Goal: Information Seeking & Learning: Check status

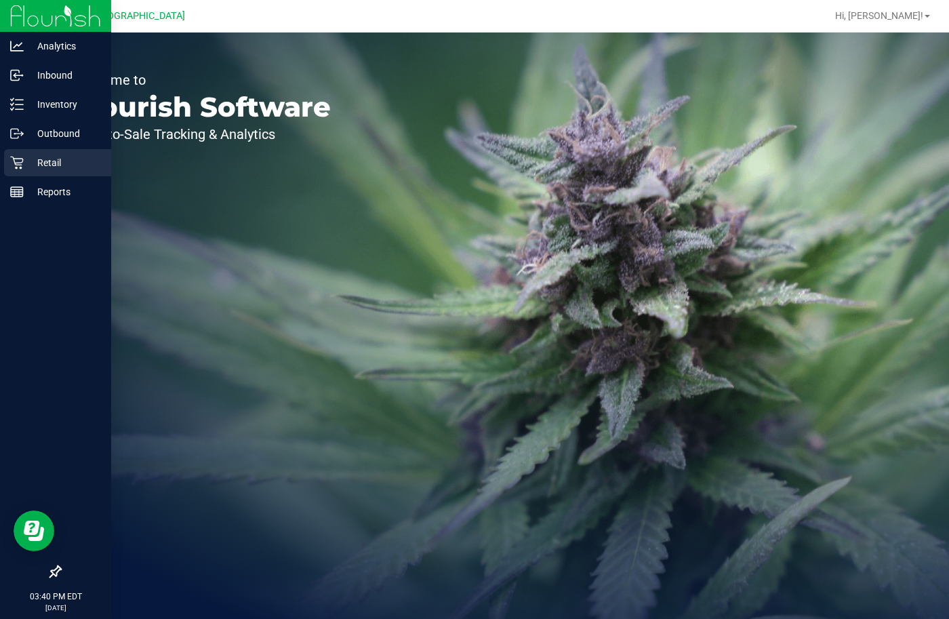
click at [57, 156] on p "Retail" at bounding box center [64, 162] width 81 height 16
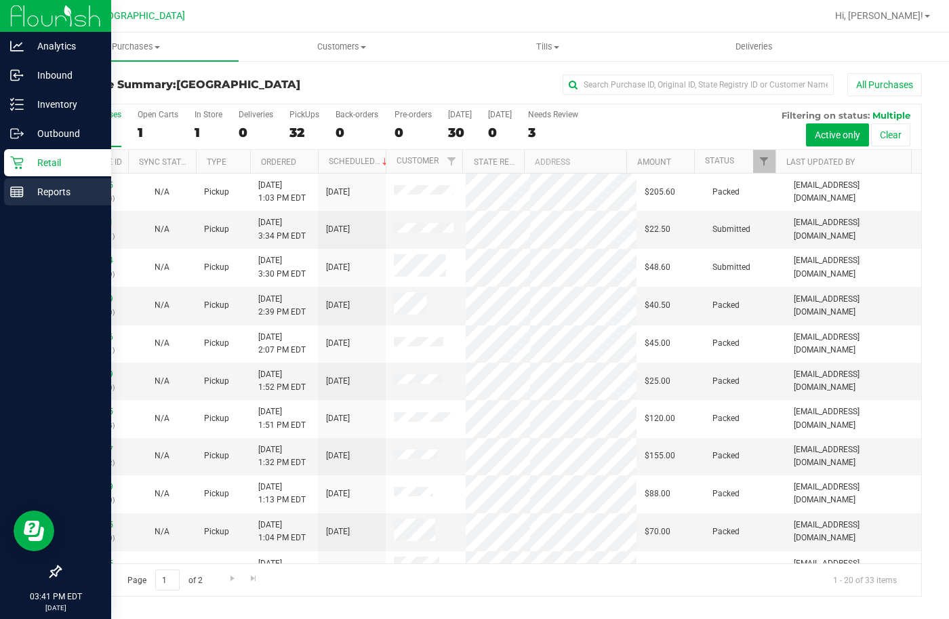
click at [23, 194] on rect at bounding box center [17, 191] width 12 height 9
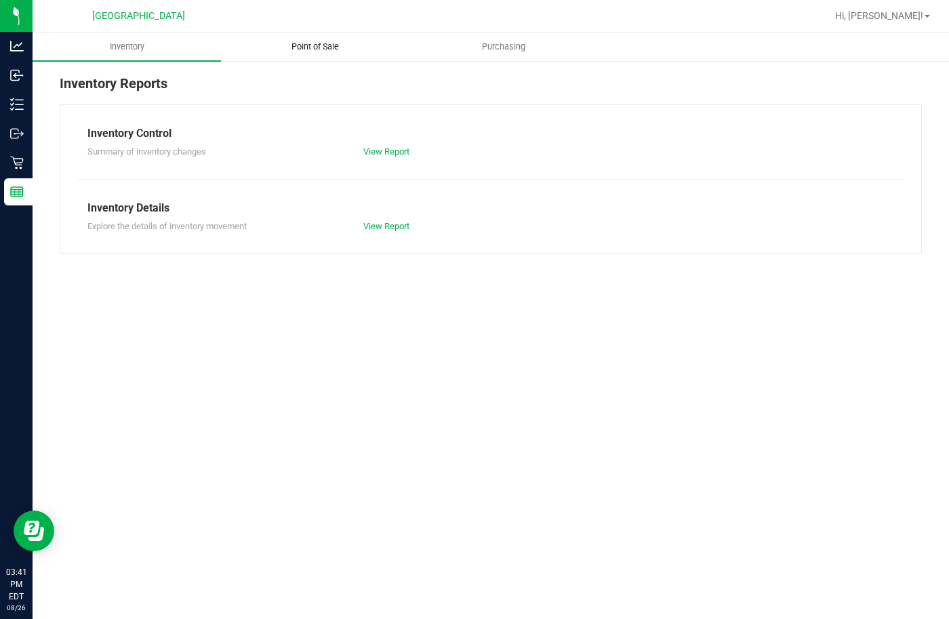
click at [298, 45] on span "Point of Sale" at bounding box center [315, 47] width 84 height 12
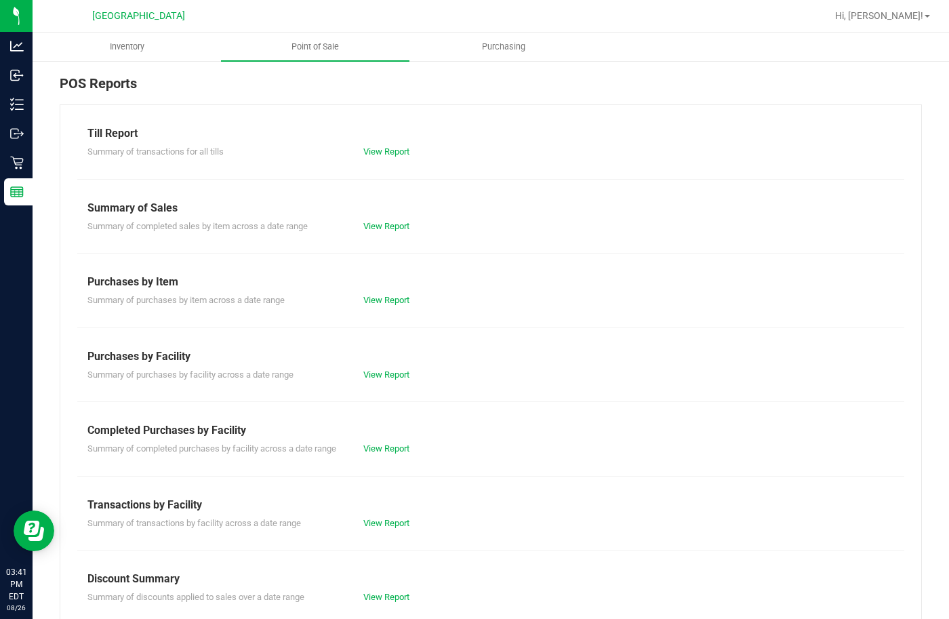
click at [383, 144] on div "Summary of transactions for all tills View Report" at bounding box center [490, 150] width 827 height 17
click at [386, 151] on link "View Report" at bounding box center [386, 151] width 46 height 10
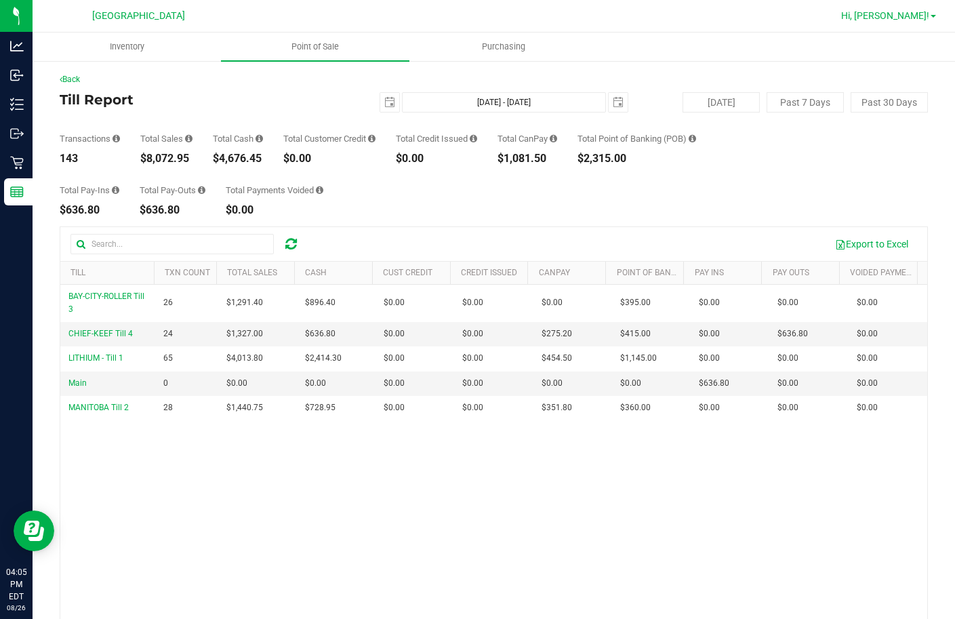
click at [932, 20] on link "Hi, [PERSON_NAME]!" at bounding box center [888, 16] width 106 height 14
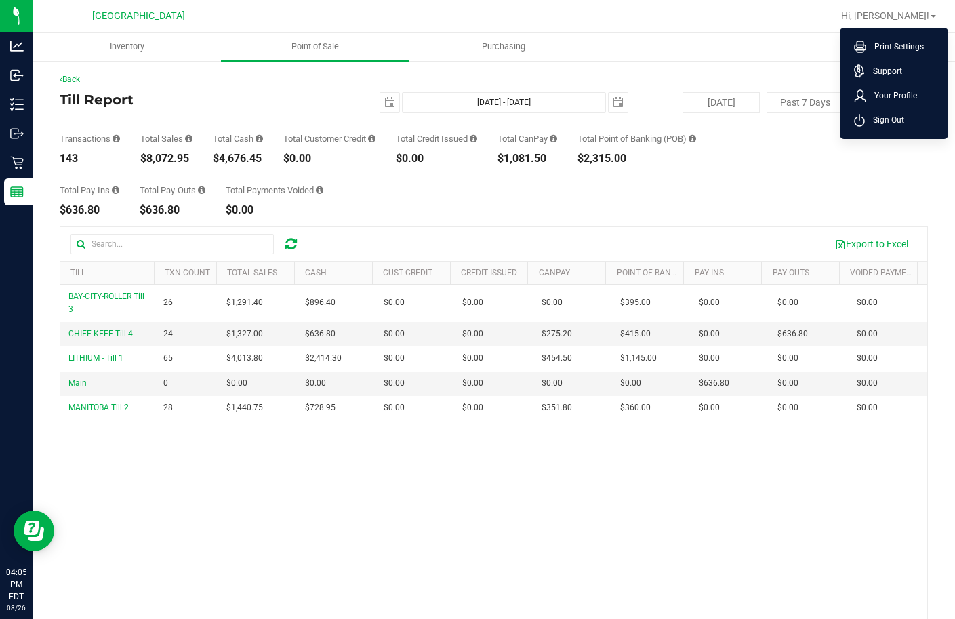
click at [764, 521] on div "BAY-CITY-ROLLER Till 3 26 $1,291.40 $896.40 $0.00 $0.00 $0.00 $0.00 $0.00 $395.…" at bounding box center [493, 480] width 867 height 390
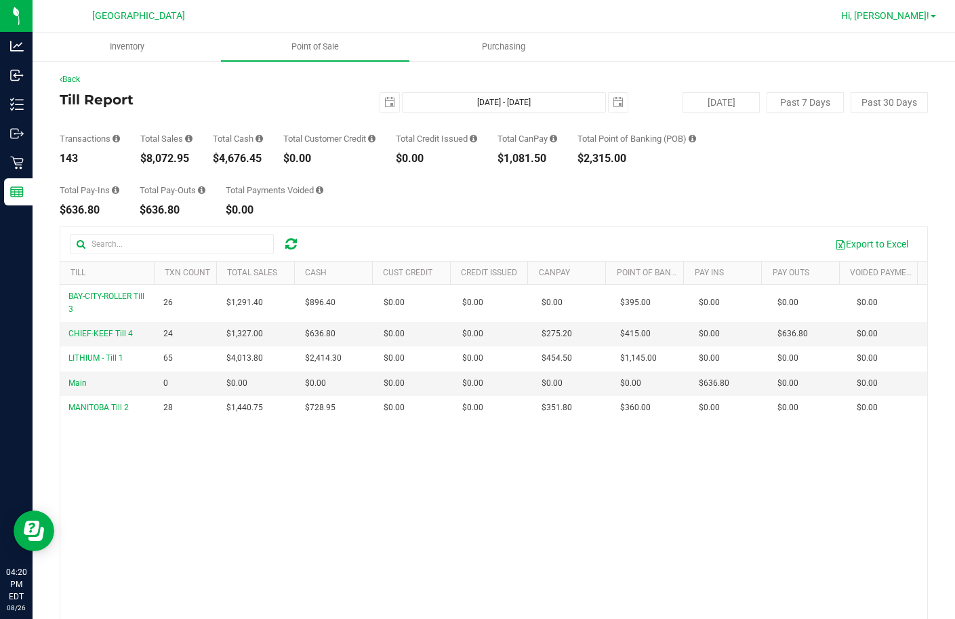
click at [888, 17] on span "Hi, [PERSON_NAME]!" at bounding box center [885, 15] width 88 height 11
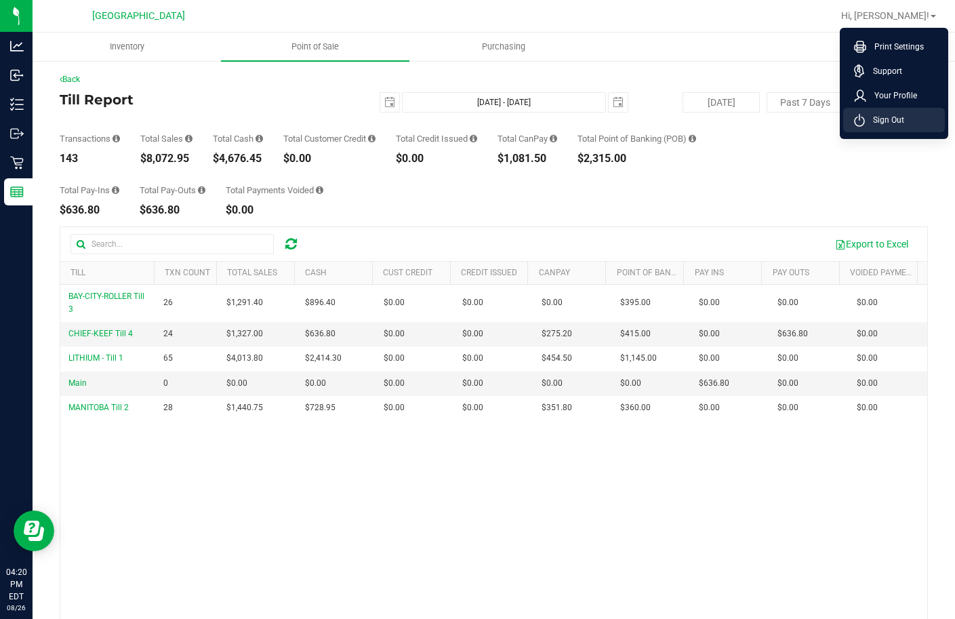
click at [882, 123] on span "Sign Out" at bounding box center [884, 120] width 39 height 14
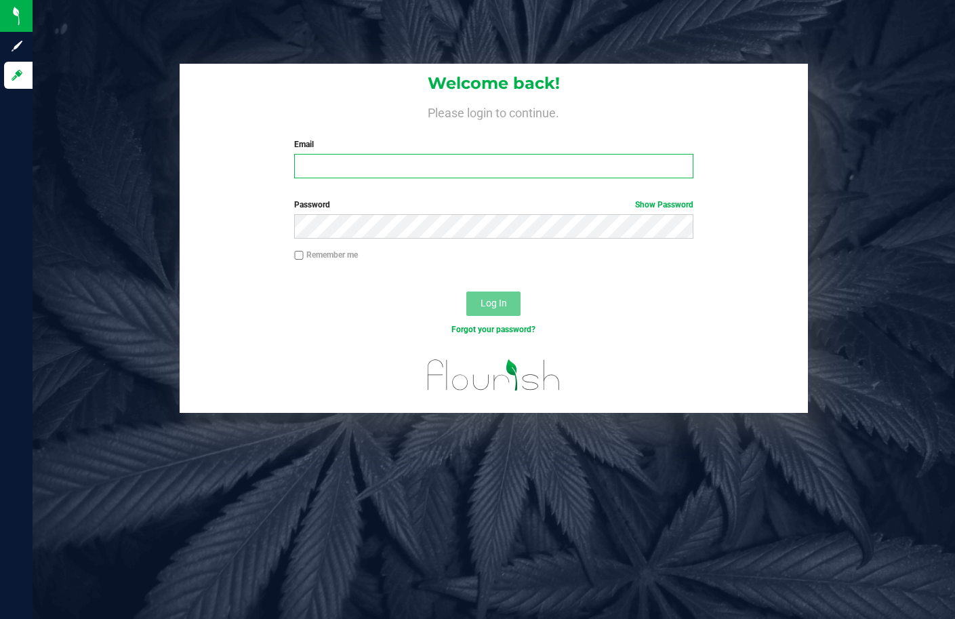
click at [365, 175] on input "Email" at bounding box center [493, 166] width 398 height 24
type input "[EMAIL_ADDRESS][DOMAIN_NAME]"
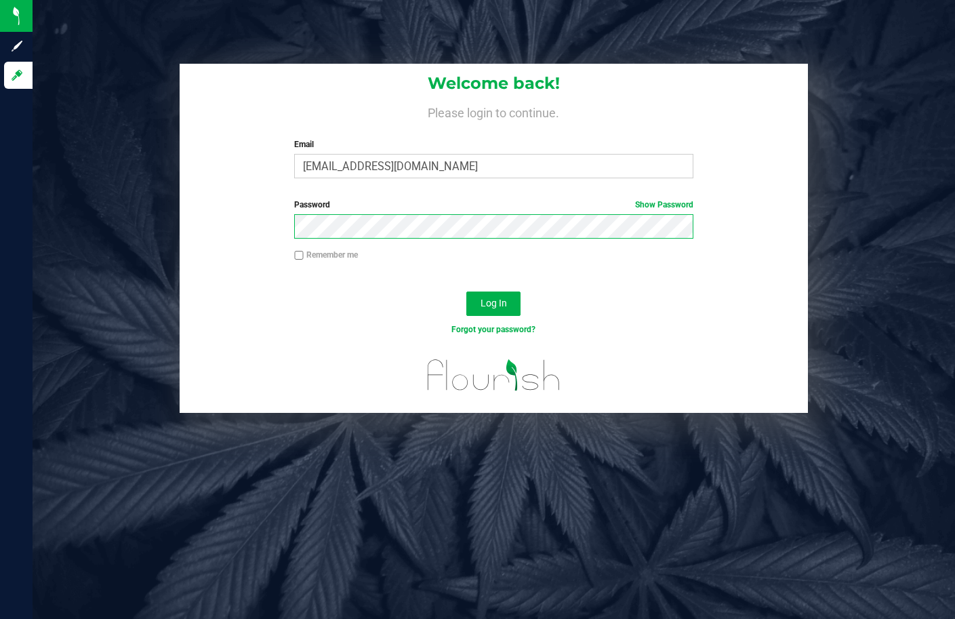
click at [466, 291] on button "Log In" at bounding box center [493, 303] width 54 height 24
